Goal: Navigation & Orientation: Find specific page/section

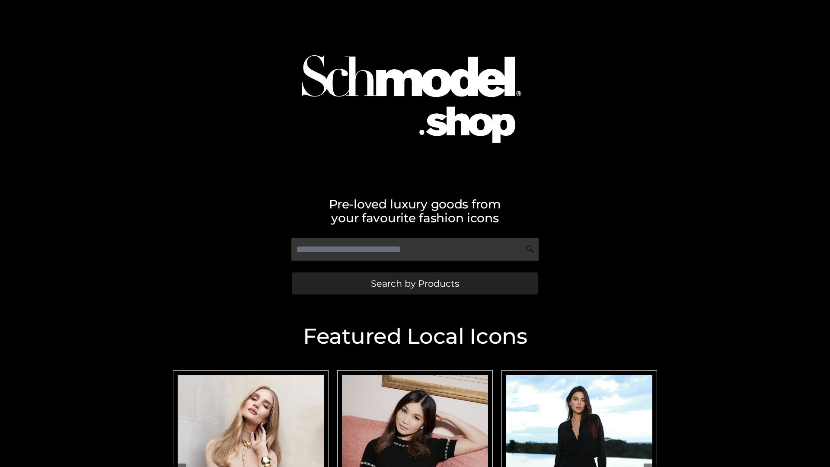
click at [414, 283] on span "Search by Products" at bounding box center [415, 283] width 88 height 9
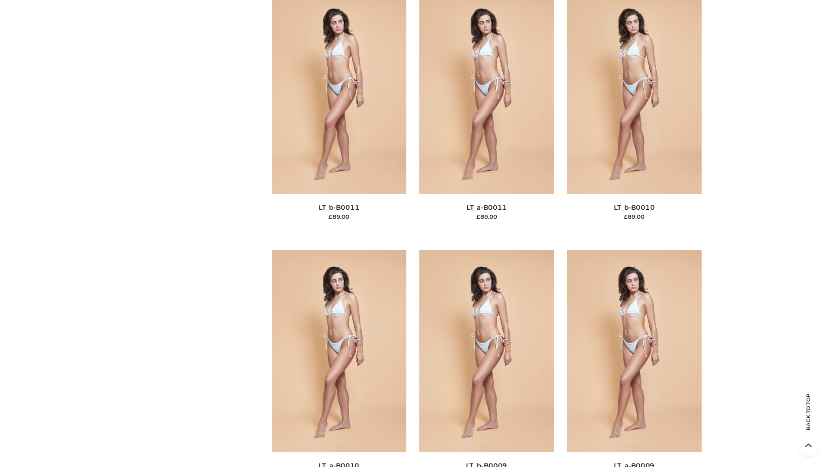
scroll to position [3881, 0]
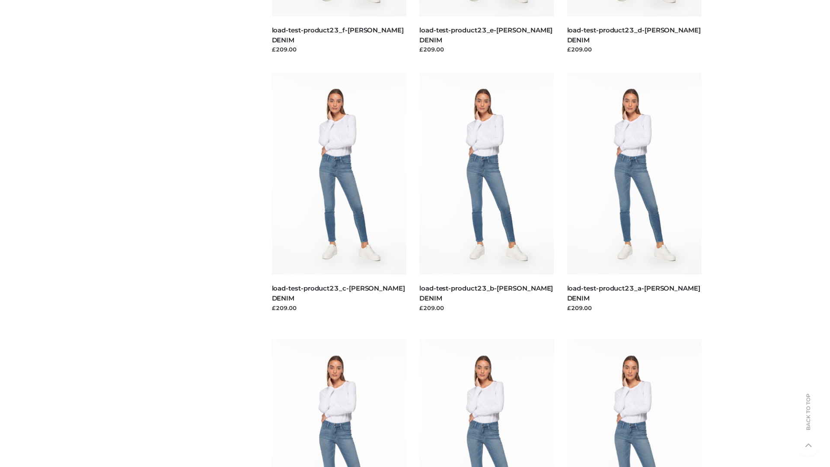
scroll to position [758, 0]
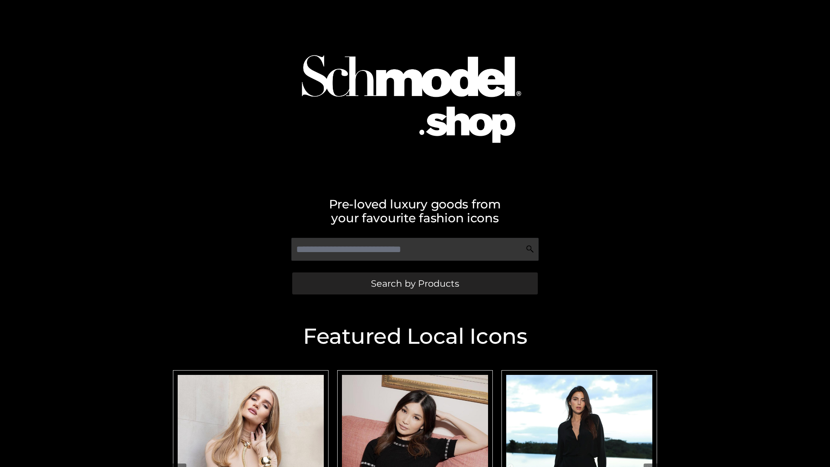
click at [414, 283] on span "Search by Products" at bounding box center [415, 283] width 88 height 9
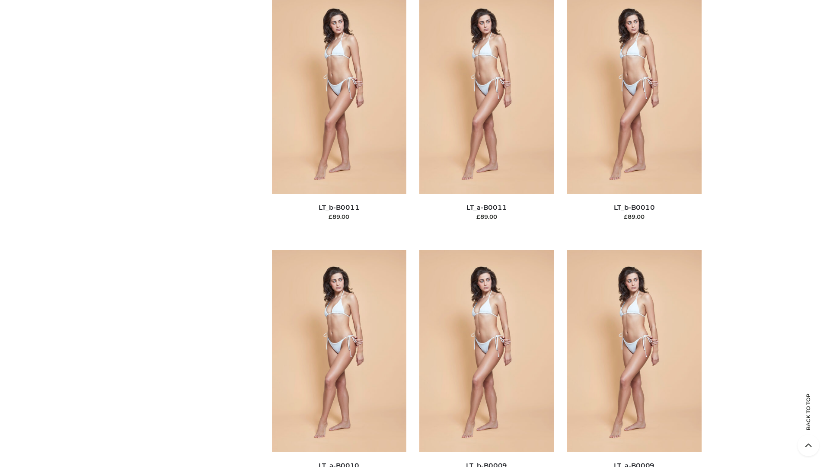
scroll to position [3881, 0]
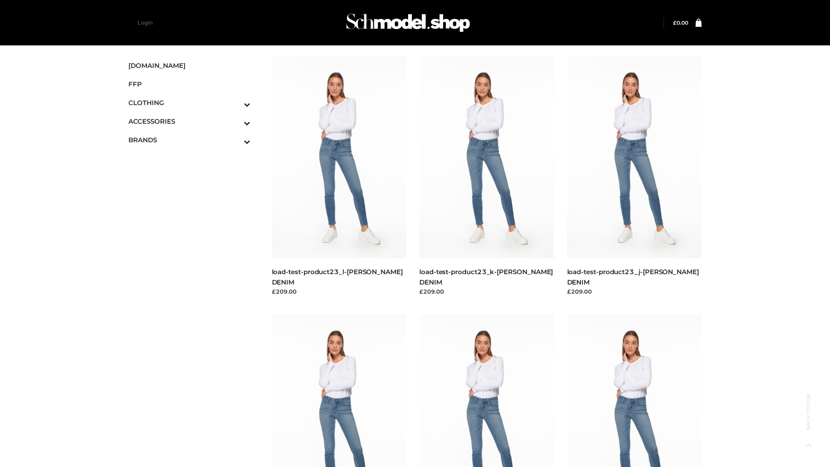
scroll to position [758, 0]
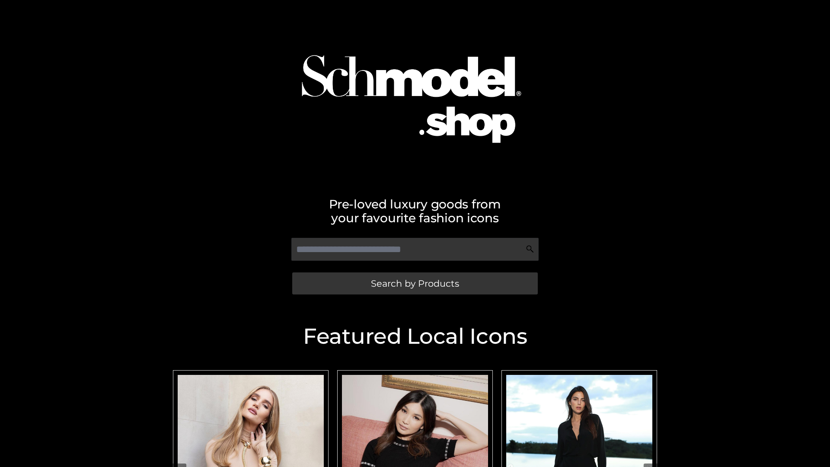
click at [414, 283] on span "Search by Products" at bounding box center [415, 283] width 88 height 9
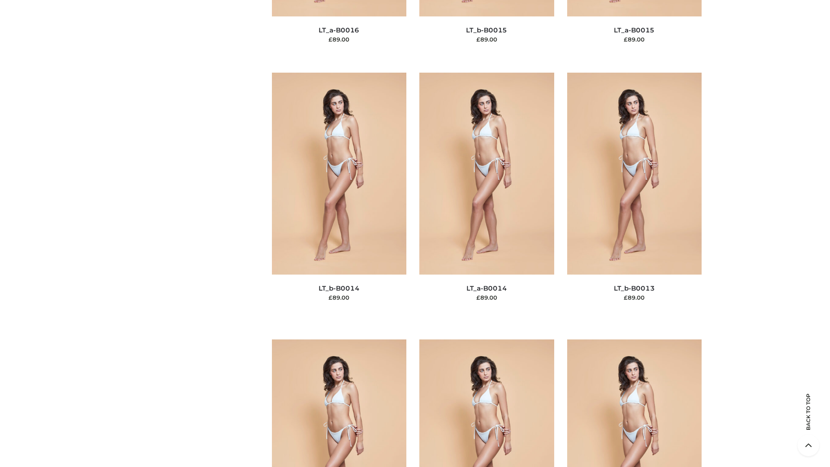
scroll to position [3074, 0]
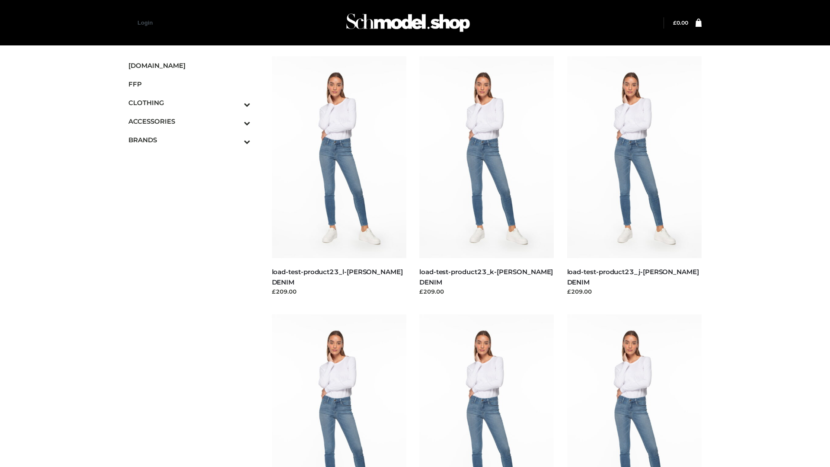
scroll to position [758, 0]
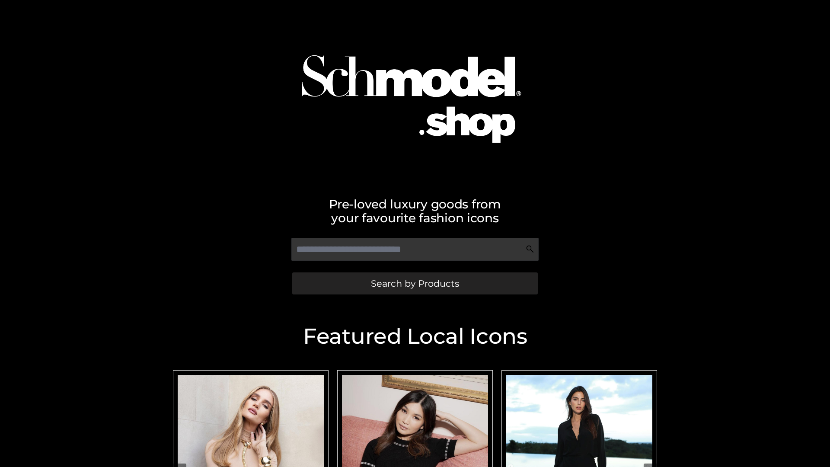
click at [414, 283] on span "Search by Products" at bounding box center [415, 283] width 88 height 9
